Goal: Task Accomplishment & Management: Manage account settings

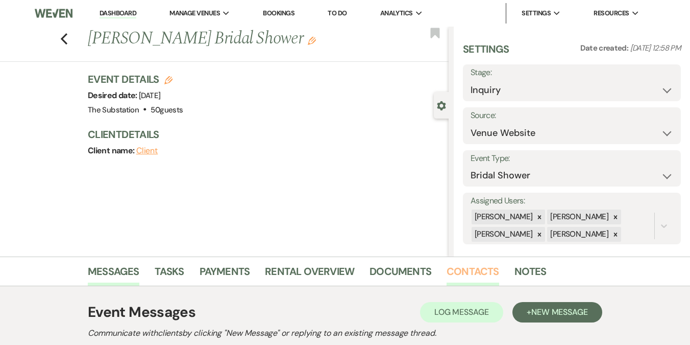
click at [480, 272] on link "Contacts" at bounding box center [473, 274] width 53 height 22
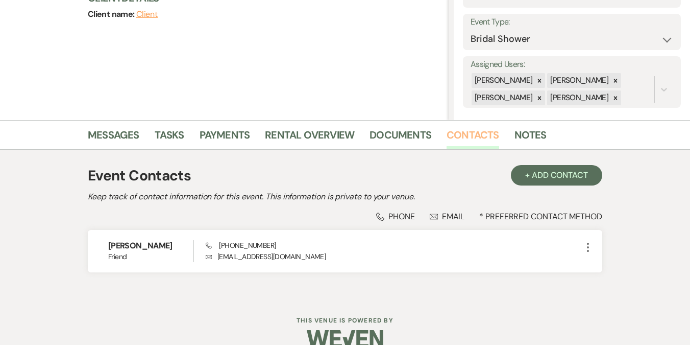
scroll to position [154, 0]
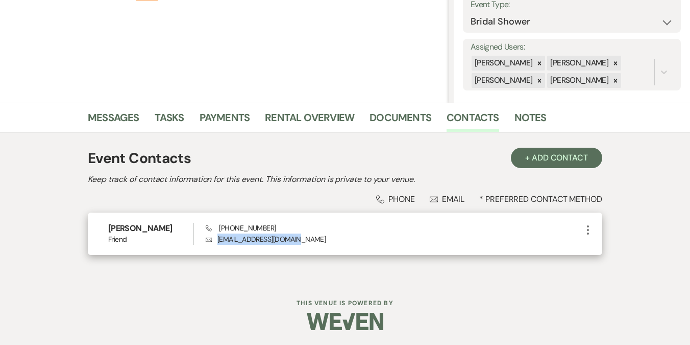
drag, startPoint x: 217, startPoint y: 237, endPoint x: 311, endPoint y: 236, distance: 93.9
click at [311, 236] on p "Envelope [EMAIL_ADDRESS][DOMAIN_NAME]" at bounding box center [394, 238] width 376 height 11
copy p "[EMAIL_ADDRESS][DOMAIN_NAME]"
drag, startPoint x: 218, startPoint y: 226, endPoint x: 275, endPoint y: 226, distance: 57.2
click at [275, 226] on div "Phone [PHONE_NUMBER] Envelope [EMAIL_ADDRESS][DOMAIN_NAME]" at bounding box center [394, 234] width 376 height 22
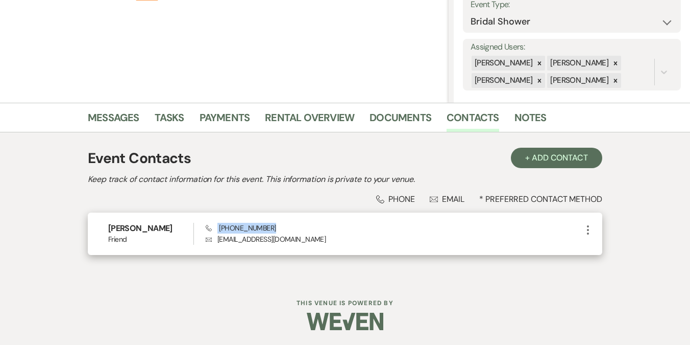
copy span "[PHONE_NUMBER]"
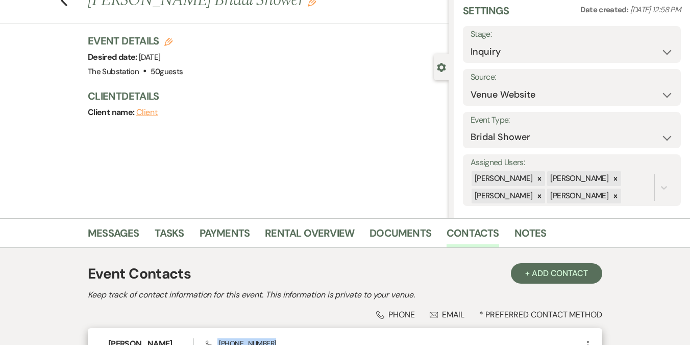
scroll to position [0, 0]
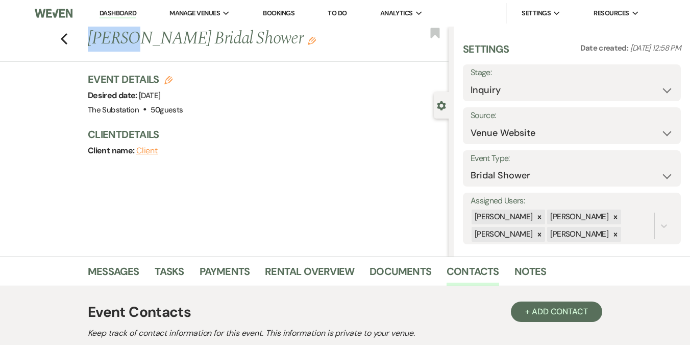
drag, startPoint x: 91, startPoint y: 40, endPoint x: 130, endPoint y: 39, distance: 38.8
click at [130, 39] on h1 "[PERSON_NAME] Bridal Shower Edit" at bounding box center [230, 39] width 284 height 25
copy h1 "[PERSON_NAME]"
click at [308, 43] on icon "Edit" at bounding box center [312, 41] width 8 height 8
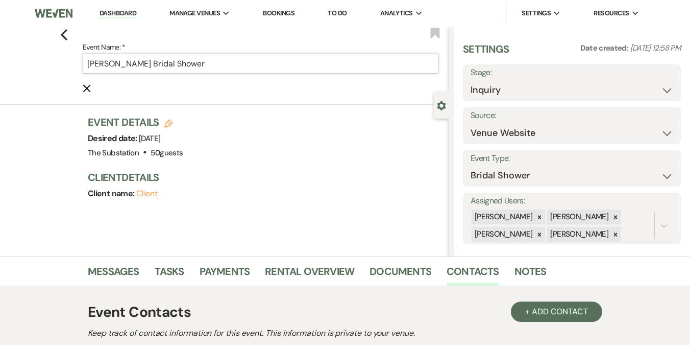
click at [90, 65] on input "[PERSON_NAME] Bridal Shower" at bounding box center [261, 64] width 356 height 20
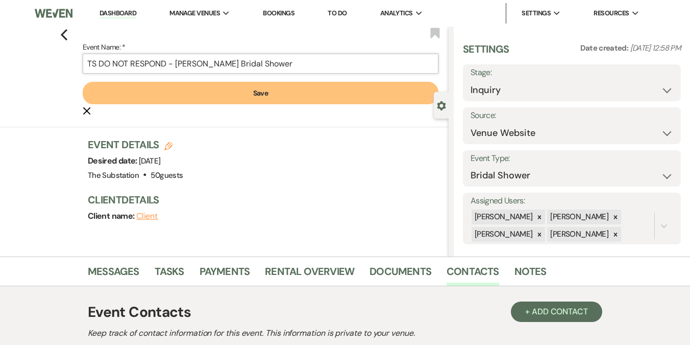
type input "TS DO NOT RESPOND - [PERSON_NAME] Bridal Shower"
click at [223, 90] on button "Save" at bounding box center [261, 93] width 356 height 22
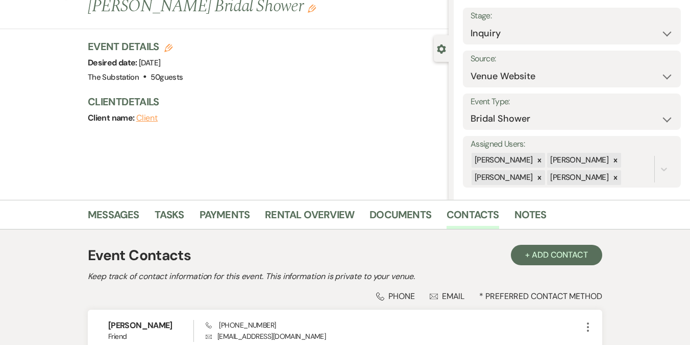
scroll to position [89, 0]
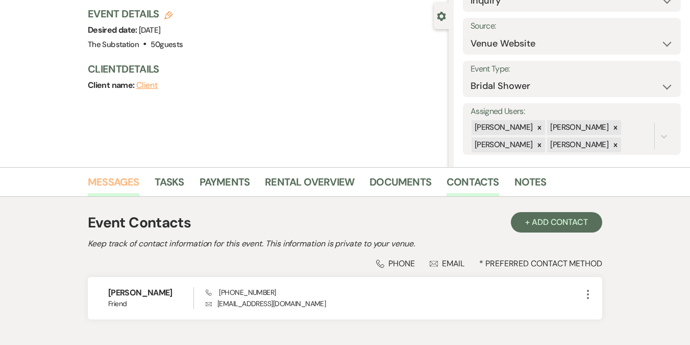
click at [125, 184] on link "Messages" at bounding box center [114, 185] width 52 height 22
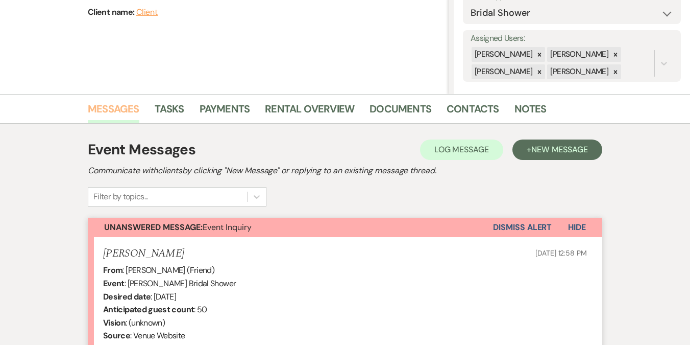
scroll to position [358, 0]
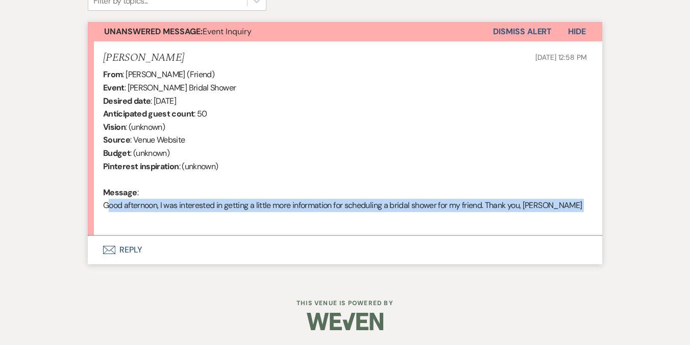
drag, startPoint x: 104, startPoint y: 205, endPoint x: 134, endPoint y: 216, distance: 32.1
click at [134, 216] on div "From : [PERSON_NAME] (Friend) Event : [PERSON_NAME] Bridal Shower Desired date …" at bounding box center [345, 146] width 484 height 157
copy div "Good afternoon, I was interested in getting a little more information for sched…"
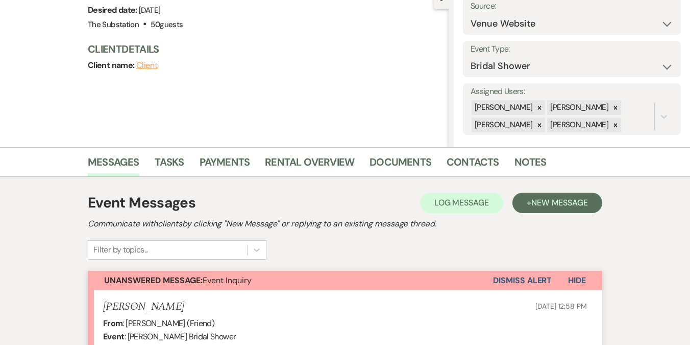
scroll to position [0, 0]
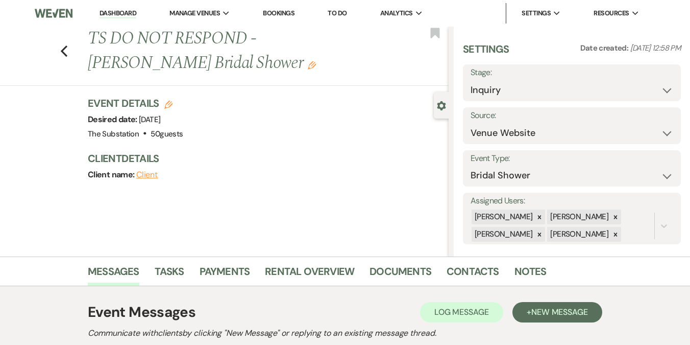
click at [120, 15] on link "Dashboard" at bounding box center [118, 14] width 37 height 10
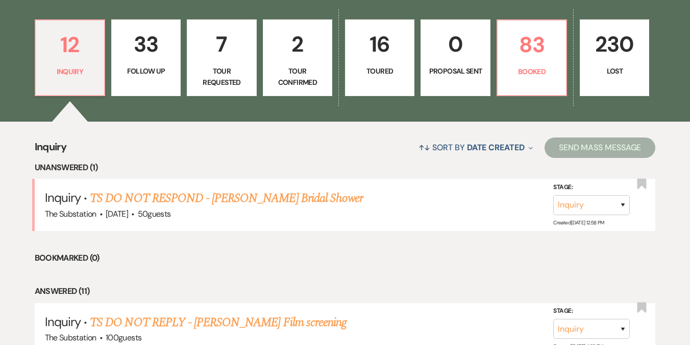
scroll to position [278, 0]
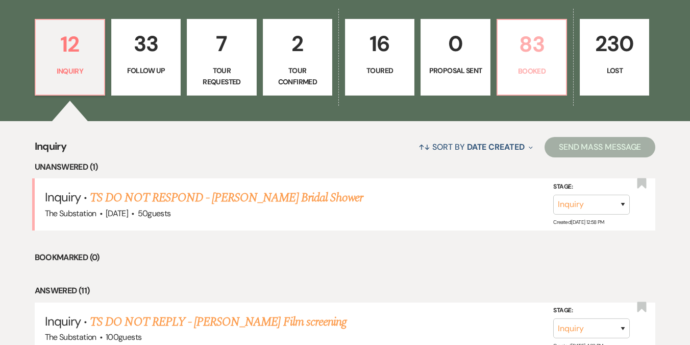
click at [532, 67] on p "Booked" at bounding box center [532, 70] width 56 height 11
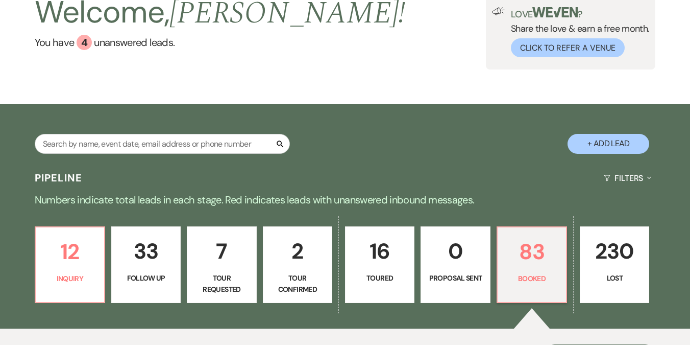
scroll to position [57, 0]
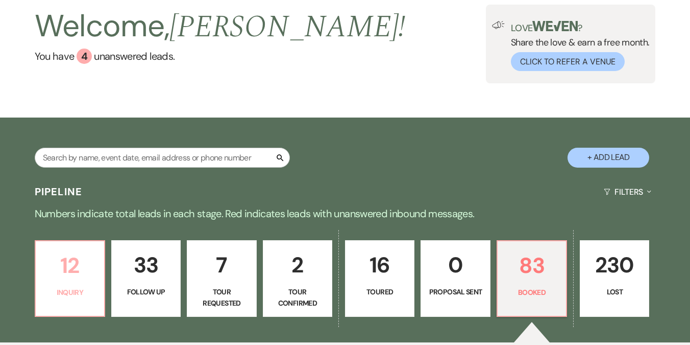
click at [76, 278] on p "12" at bounding box center [70, 265] width 56 height 34
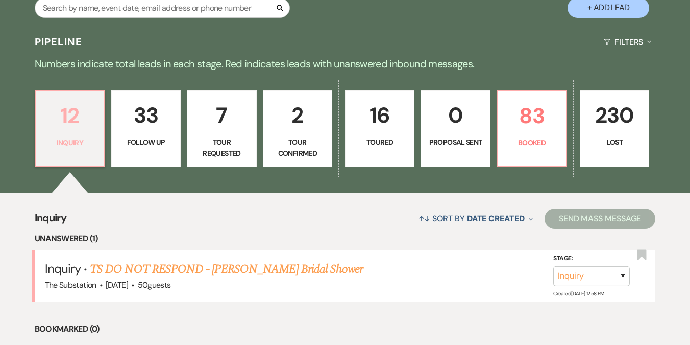
scroll to position [209, 0]
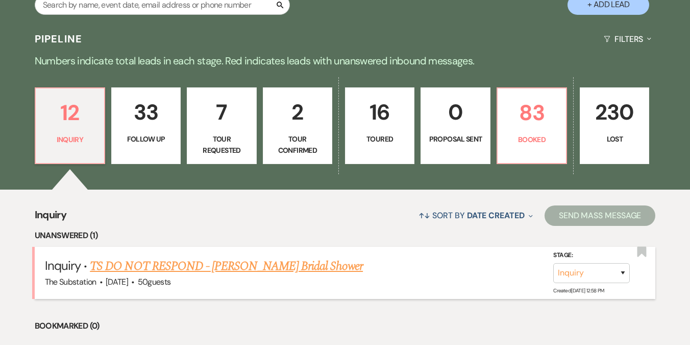
click at [255, 259] on link "TS DO NOT RESPOND - [PERSON_NAME] Bridal Shower" at bounding box center [226, 266] width 273 height 18
select select "5"
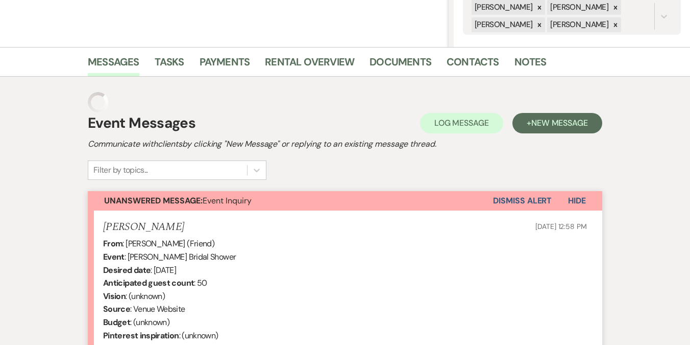
scroll to position [62, 0]
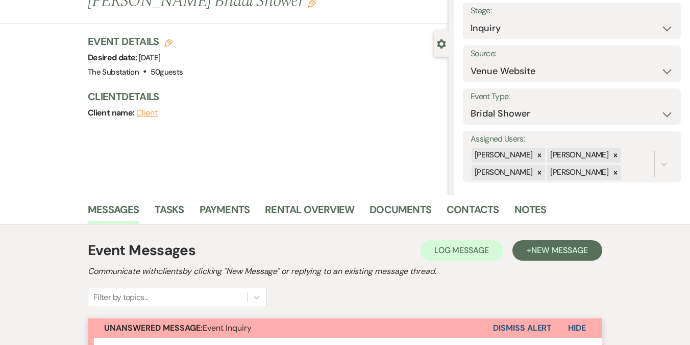
click at [498, 325] on button "Dismiss Alert" at bounding box center [522, 327] width 59 height 19
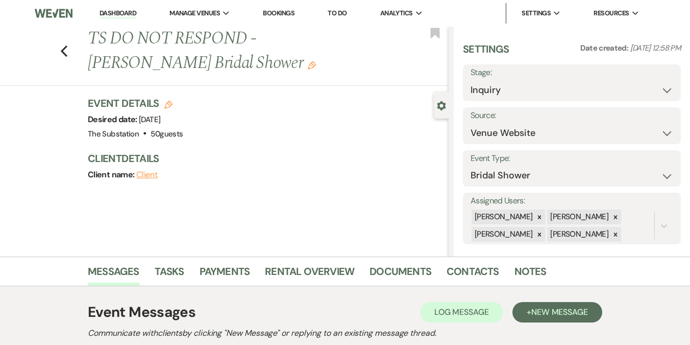
click at [126, 16] on link "Dashboard" at bounding box center [118, 14] width 37 height 10
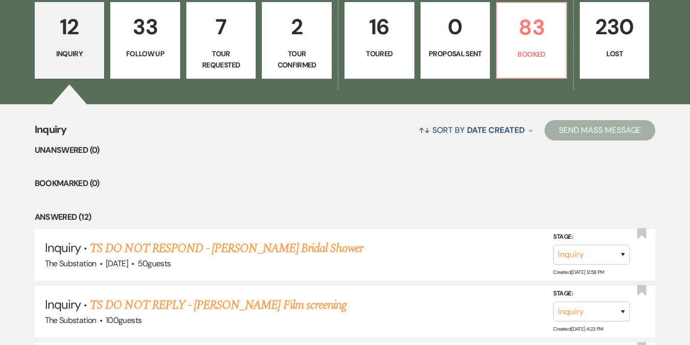
scroll to position [296, 0]
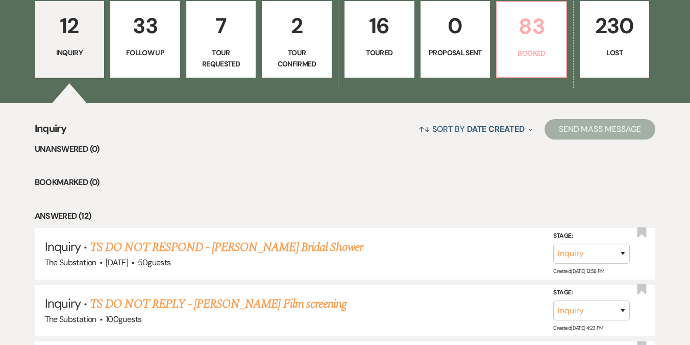
click at [521, 46] on link "83 Booked" at bounding box center [531, 39] width 71 height 77
